Goal: Communication & Community: Answer question/provide support

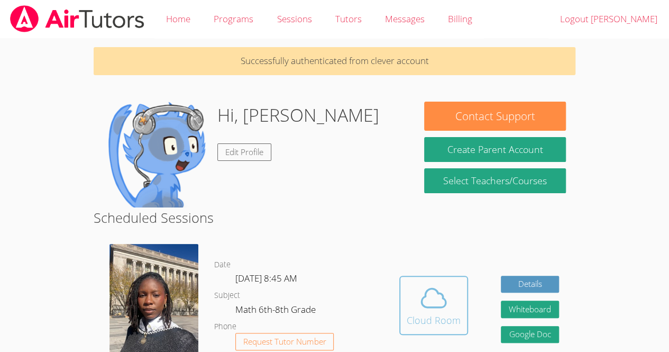
click at [439, 292] on icon at bounding box center [433, 297] width 24 height 19
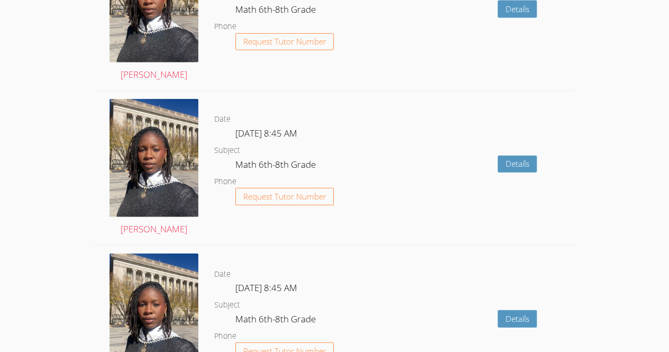
scroll to position [1225, 0]
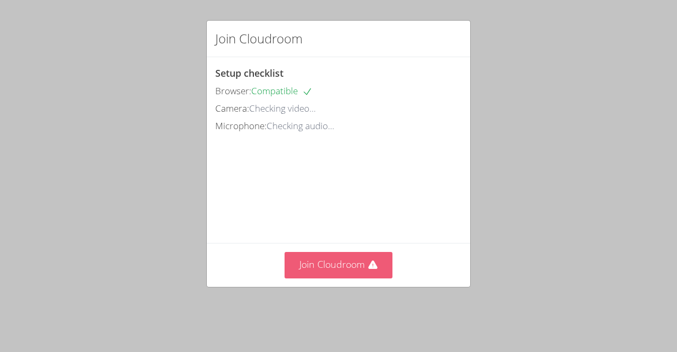
click at [353, 276] on button "Join Cloudroom" at bounding box center [339, 265] width 108 height 26
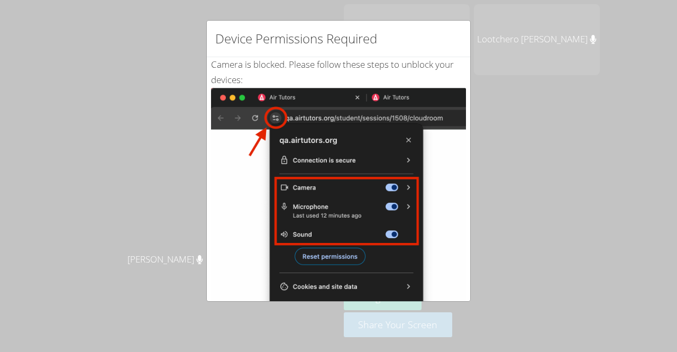
click at [523, 134] on div "Device Permissions Required Camera is blocked . Please follow these steps to un…" at bounding box center [338, 176] width 677 height 352
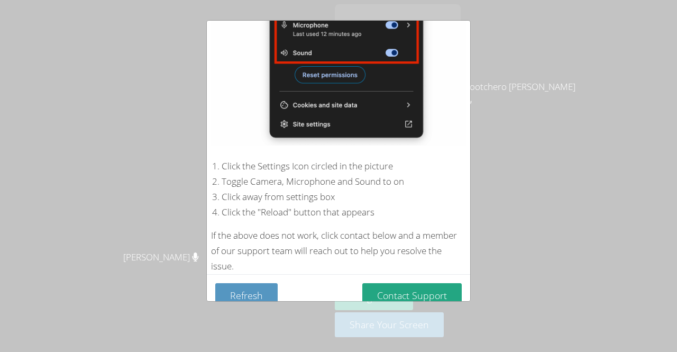
scroll to position [188, 0]
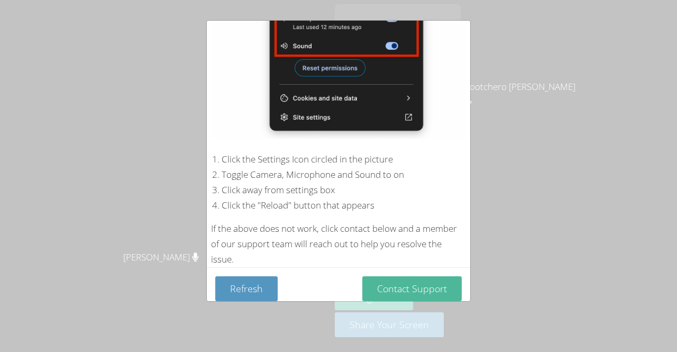
click at [403, 276] on button "Contact Support" at bounding box center [411, 288] width 99 height 25
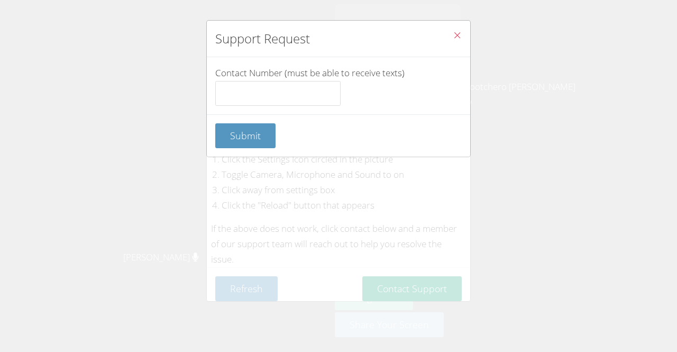
click at [453, 38] on icon "Close" at bounding box center [457, 35] width 9 height 9
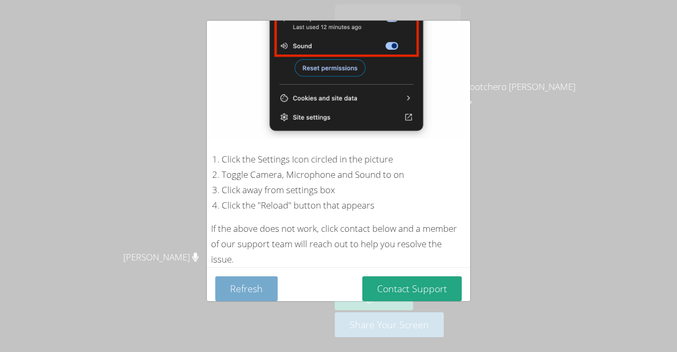
click at [236, 286] on button "Refresh" at bounding box center [246, 288] width 62 height 25
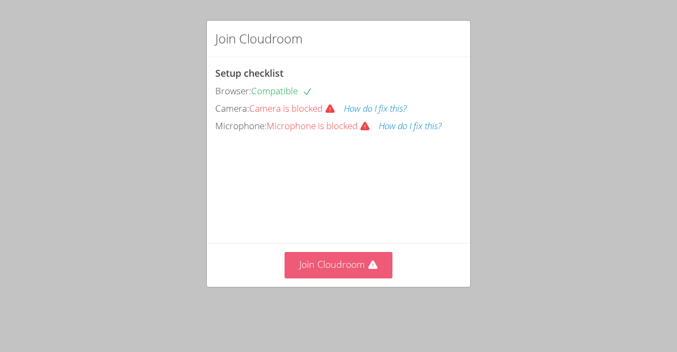
click at [358, 274] on button "Join Cloudroom" at bounding box center [339, 265] width 108 height 26
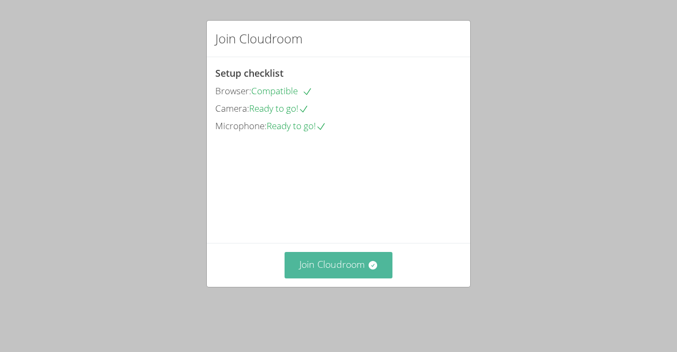
click at [337, 278] on button "Join Cloudroom" at bounding box center [339, 265] width 108 height 26
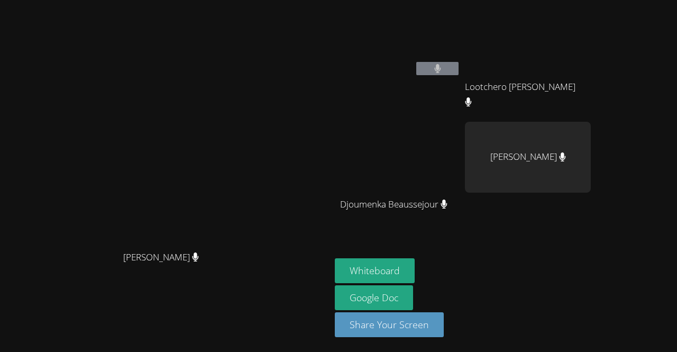
click at [441, 71] on icon at bounding box center [437, 68] width 7 height 9
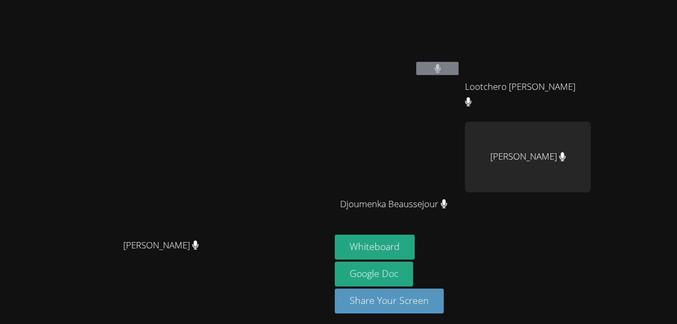
drag, startPoint x: 277, startPoint y: 64, endPoint x: 277, endPoint y: 36, distance: 27.5
click at [277, 36] on div "[PERSON_NAME] [PERSON_NAME]" at bounding box center [165, 164] width 322 height 320
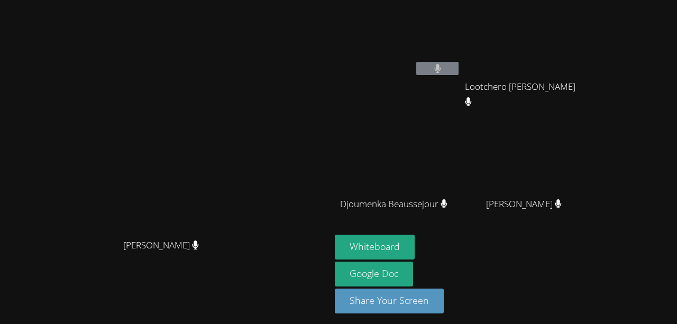
click at [301, 58] on div "[PERSON_NAME]" at bounding box center [165, 142] width 322 height 181
click at [245, 98] on video at bounding box center [165, 142] width 159 height 181
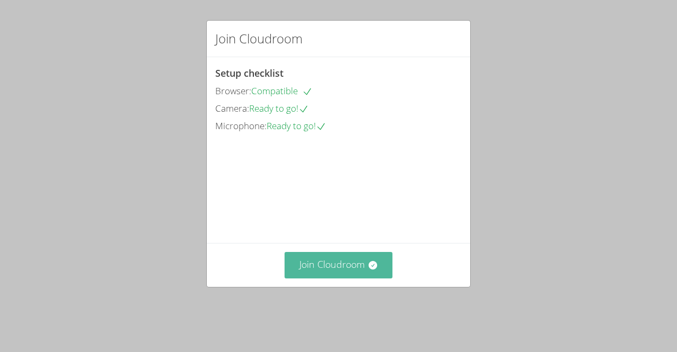
click at [340, 269] on button "Join Cloudroom" at bounding box center [339, 265] width 108 height 26
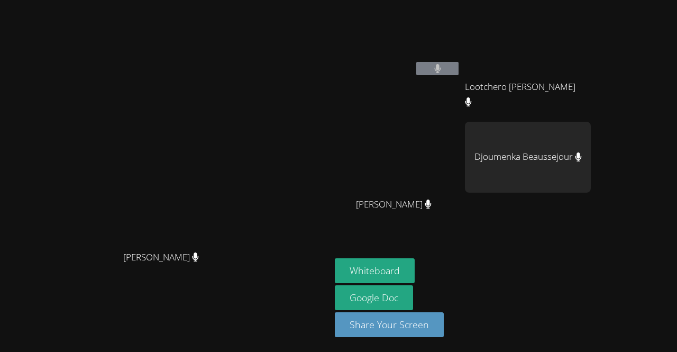
click at [459, 62] on button at bounding box center [437, 68] width 42 height 13
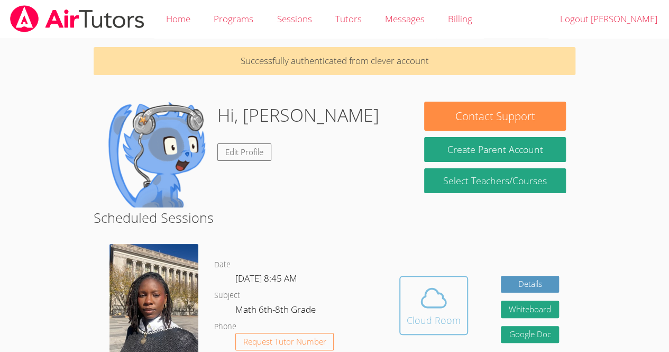
click at [429, 292] on icon at bounding box center [434, 298] width 30 height 30
click at [419, 294] on icon at bounding box center [434, 298] width 30 height 30
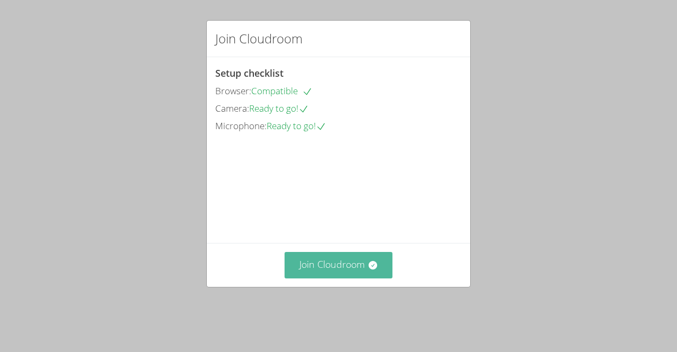
click at [353, 278] on button "Join Cloudroom" at bounding box center [339, 265] width 108 height 26
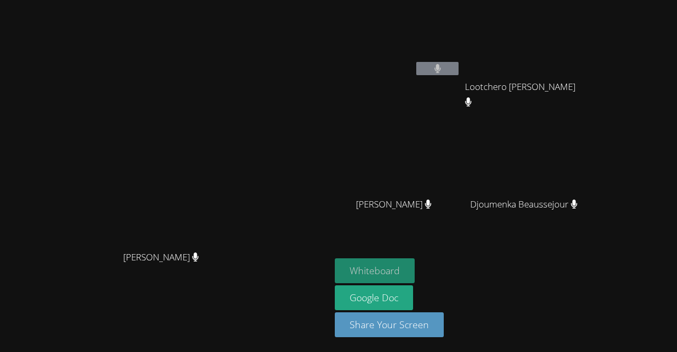
click at [412, 268] on button "Whiteboard" at bounding box center [375, 270] width 80 height 25
click at [245, 64] on video at bounding box center [165, 154] width 159 height 181
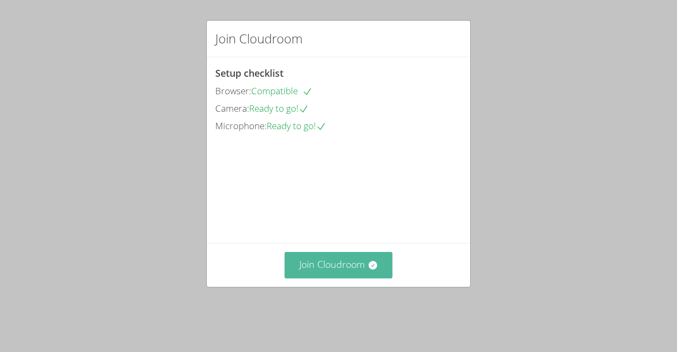
click at [349, 278] on button "Join Cloudroom" at bounding box center [339, 265] width 108 height 26
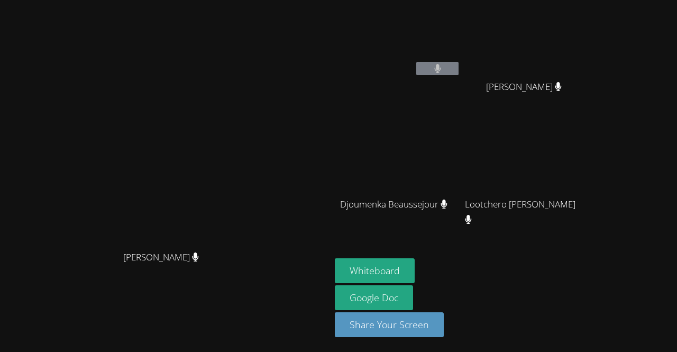
click at [420, 70] on button at bounding box center [437, 68] width 42 height 13
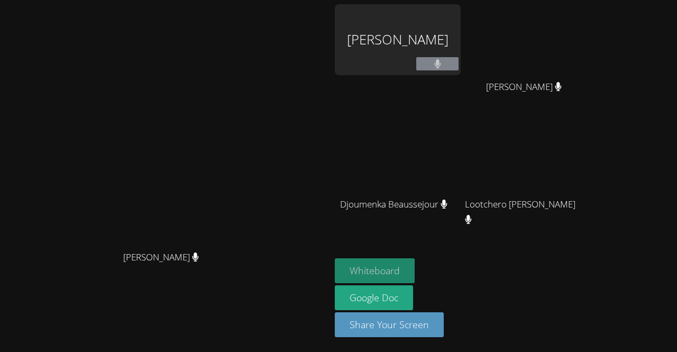
click at [410, 265] on button "Whiteboard" at bounding box center [375, 270] width 80 height 25
